Goal: Task Accomplishment & Management: Manage account settings

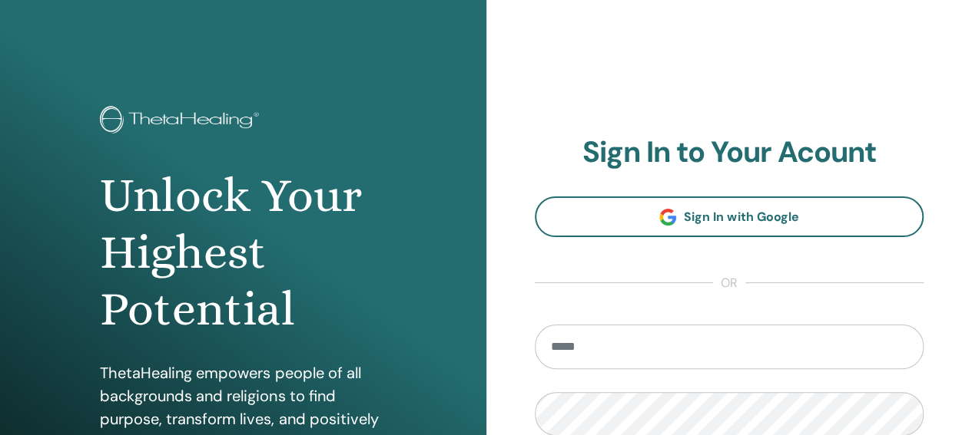
click at [628, 356] on input "email" at bounding box center [729, 347] width 389 height 45
type input "**********"
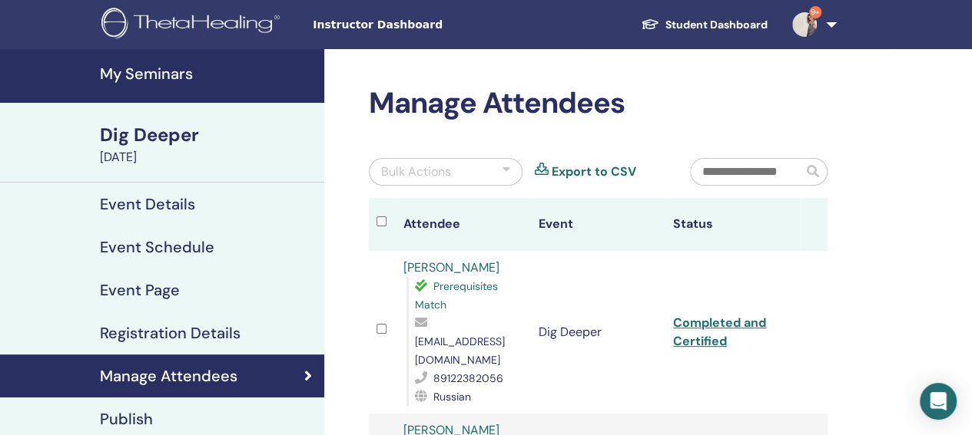
click at [150, 81] on h4 "My Seminars" at bounding box center [207, 74] width 215 height 18
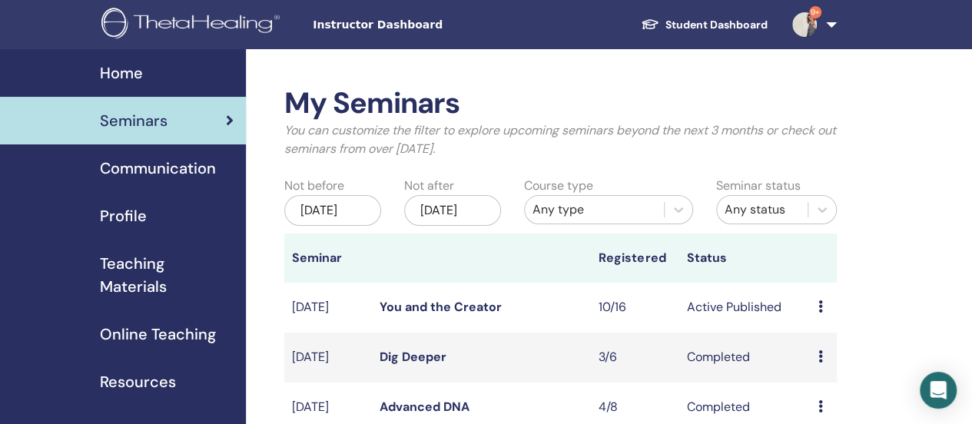
click at [819, 313] on icon at bounding box center [819, 306] width 5 height 12
click at [841, 382] on link "Attendees" at bounding box center [829, 384] width 58 height 16
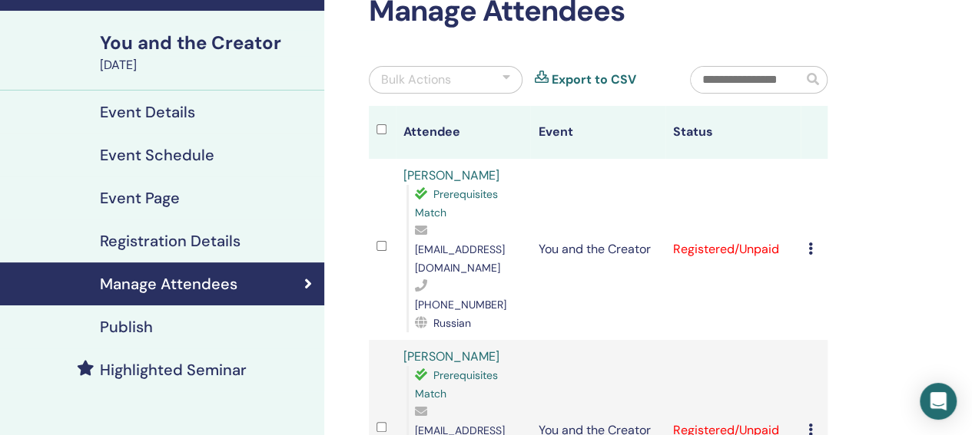
scroll to position [31, 0]
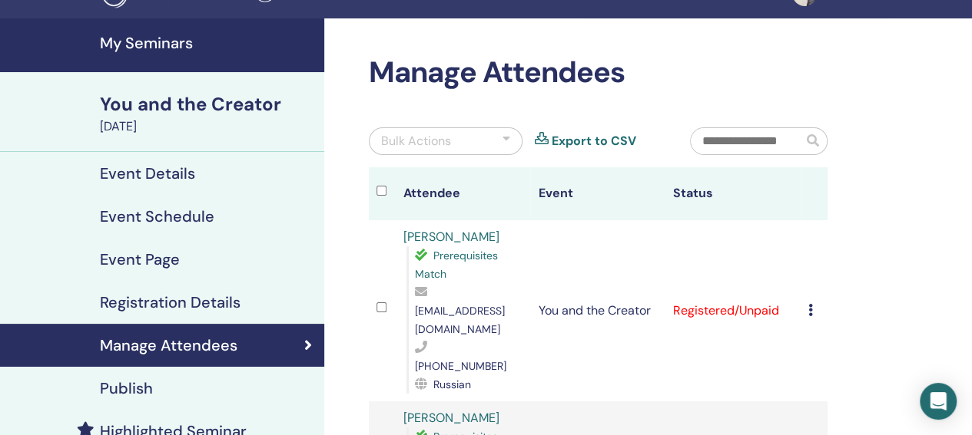
click at [217, 352] on h4 "Manage Attendees" at bounding box center [168, 345] width 137 height 18
click at [146, 56] on link "My Seminars" at bounding box center [162, 45] width 324 height 54
